Goal: Task Accomplishment & Management: Manage account settings

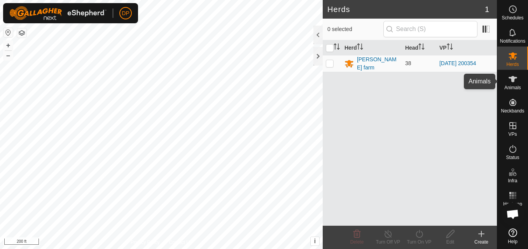
click at [510, 78] on icon at bounding box center [512, 79] width 9 height 6
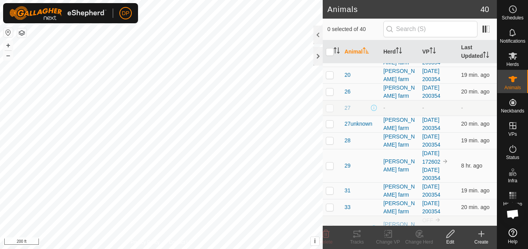
scroll to position [311, 0]
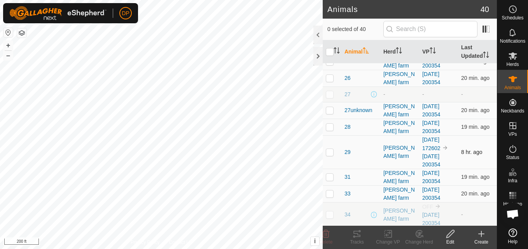
click at [328, 151] on p-checkbox at bounding box center [330, 152] width 8 height 6
checkbox input "true"
click at [434, 147] on link "[DATE] 172602" at bounding box center [431, 144] width 18 height 15
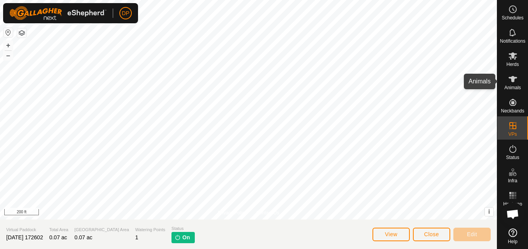
click at [510, 82] on icon at bounding box center [512, 79] width 9 height 9
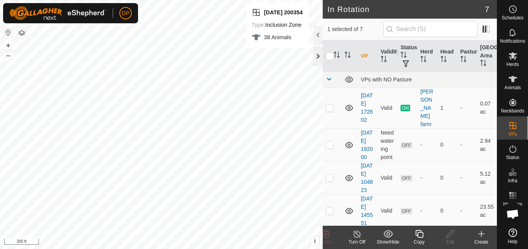
click at [317, 54] on div at bounding box center [317, 56] width 9 height 19
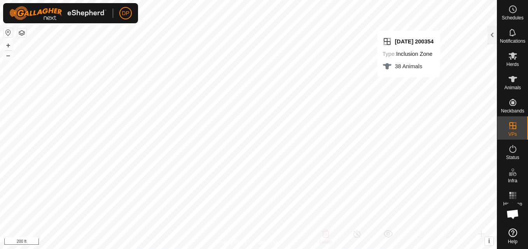
checkbox input "false"
click at [513, 59] on icon at bounding box center [512, 55] width 9 height 9
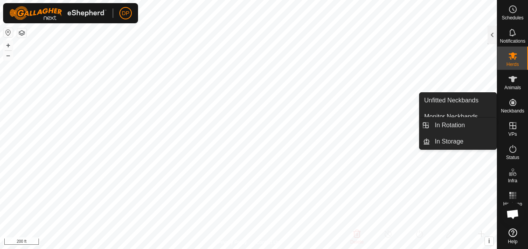
click at [512, 127] on icon at bounding box center [512, 125] width 9 height 9
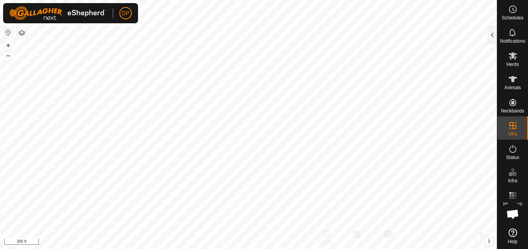
checkbox input "false"
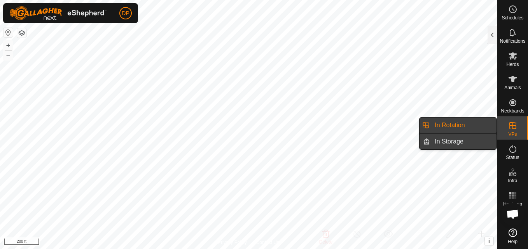
click at [489, 139] on link "In Storage" at bounding box center [463, 142] width 66 height 16
click at [481, 129] on link "In Rotation" at bounding box center [463, 126] width 66 height 16
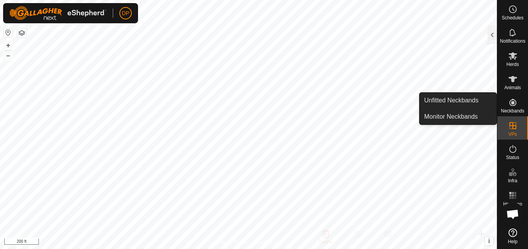
click at [513, 96] on div "Neckbands" at bounding box center [512, 104] width 31 height 23
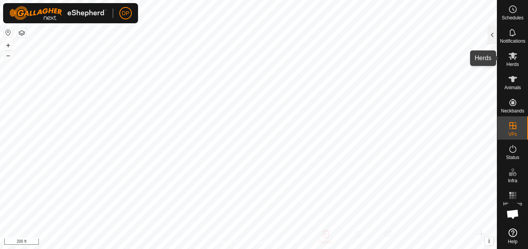
click at [510, 59] on icon at bounding box center [512, 55] width 9 height 7
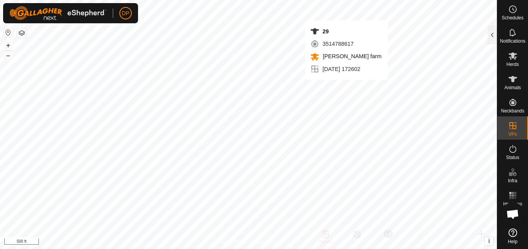
checkbox input "true"
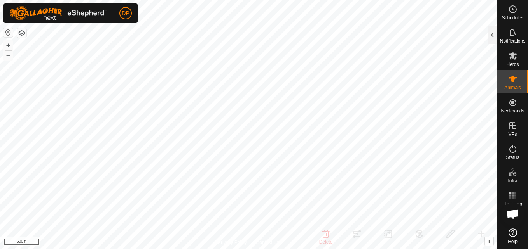
checkbox input "false"
